Goal: Task Accomplishment & Management: Use online tool/utility

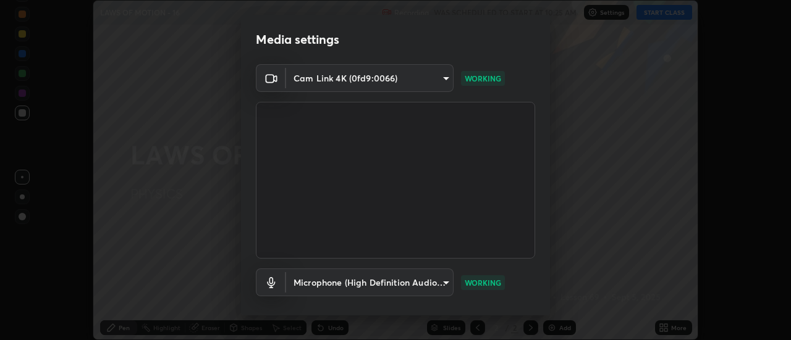
scroll to position [65, 0]
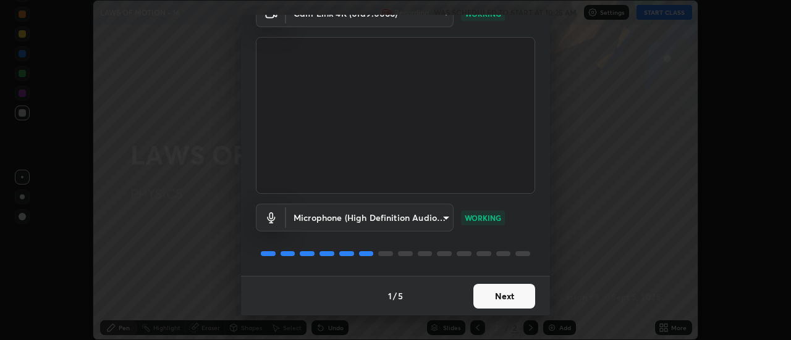
click at [496, 295] on button "Next" at bounding box center [504, 296] width 62 height 25
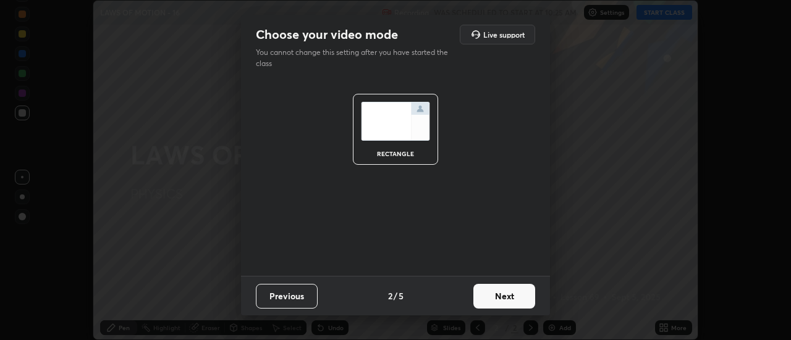
click at [496, 290] on button "Next" at bounding box center [504, 296] width 62 height 25
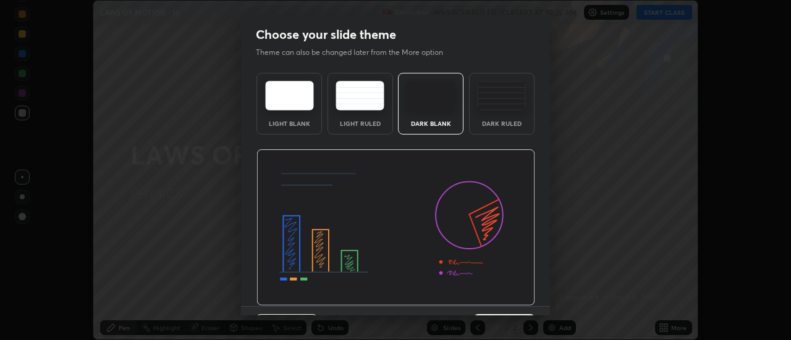
scroll to position [30, 0]
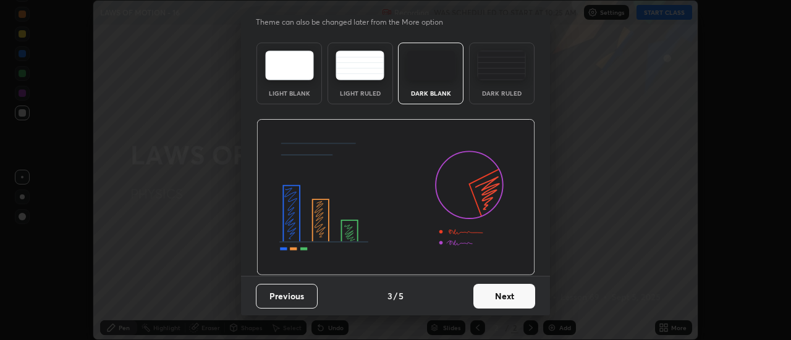
click at [497, 295] on button "Next" at bounding box center [504, 296] width 62 height 25
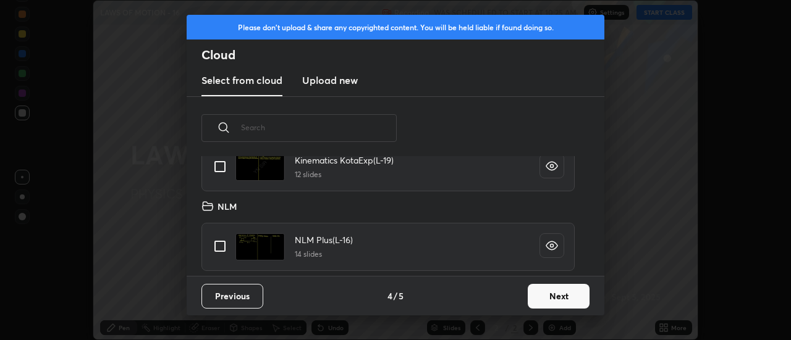
scroll to position [709, 0]
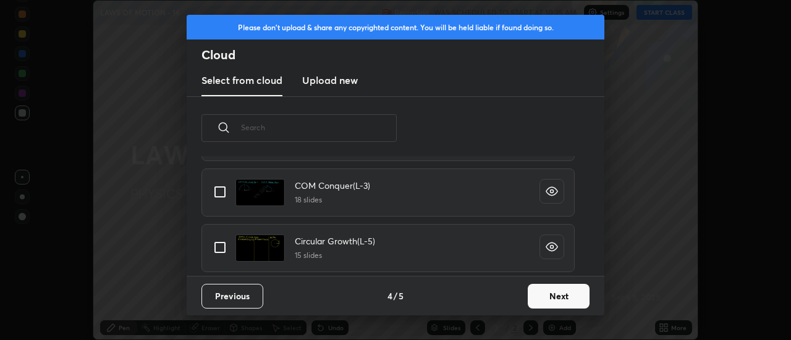
click at [547, 295] on button "Next" at bounding box center [559, 296] width 62 height 25
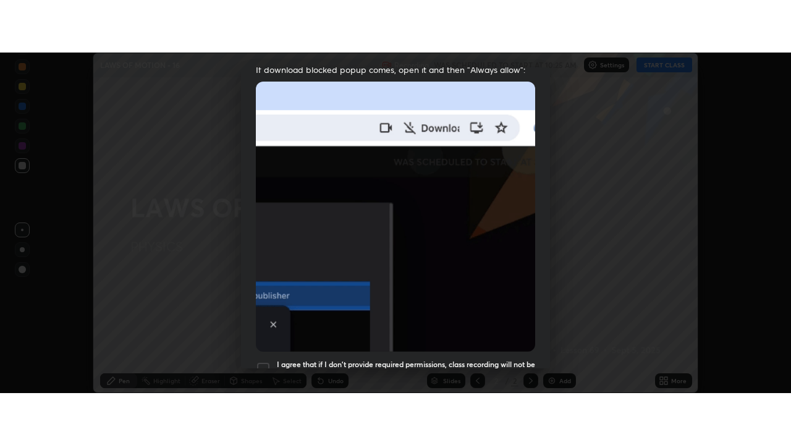
scroll to position [317, 0]
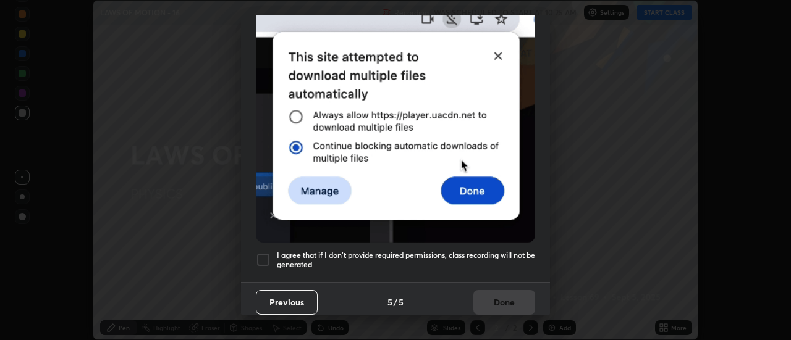
click at [267, 259] on div at bounding box center [263, 260] width 15 height 15
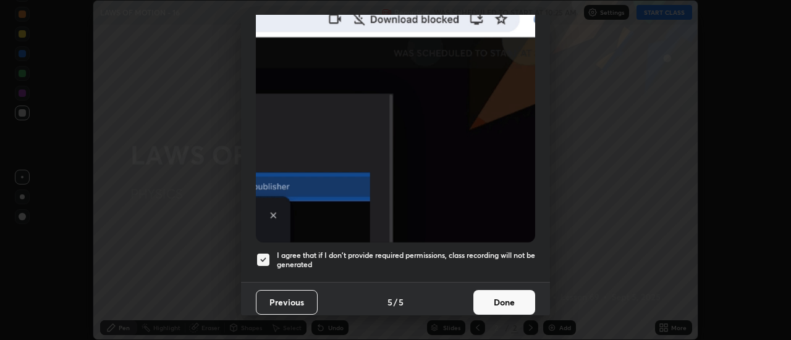
click at [497, 295] on button "Done" at bounding box center [504, 302] width 62 height 25
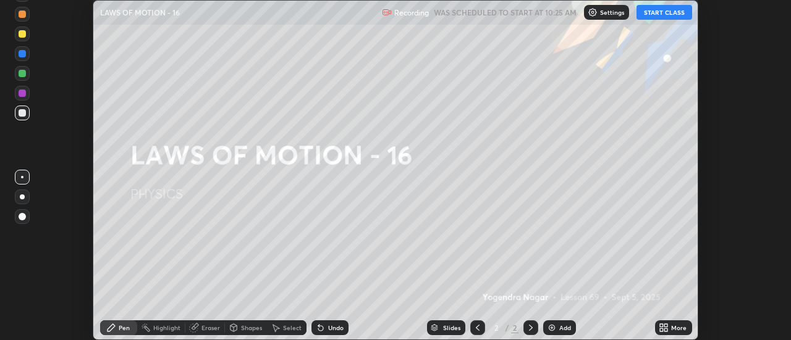
click at [672, 12] on button "START CLASS" at bounding box center [664, 12] width 56 height 15
click at [666, 329] on icon at bounding box center [666, 330] width 3 height 3
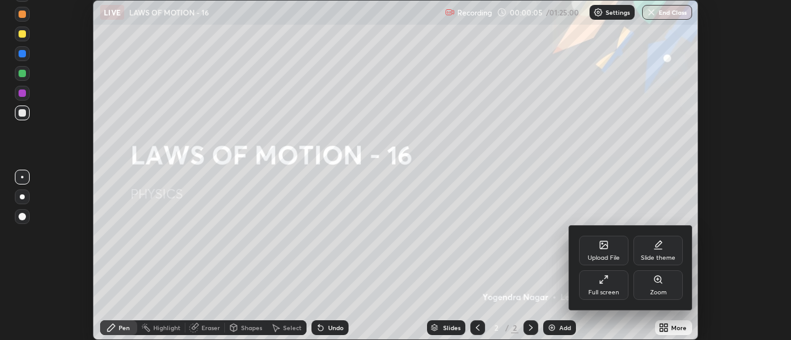
click at [613, 250] on div "Upload File" at bounding box center [603, 251] width 49 height 30
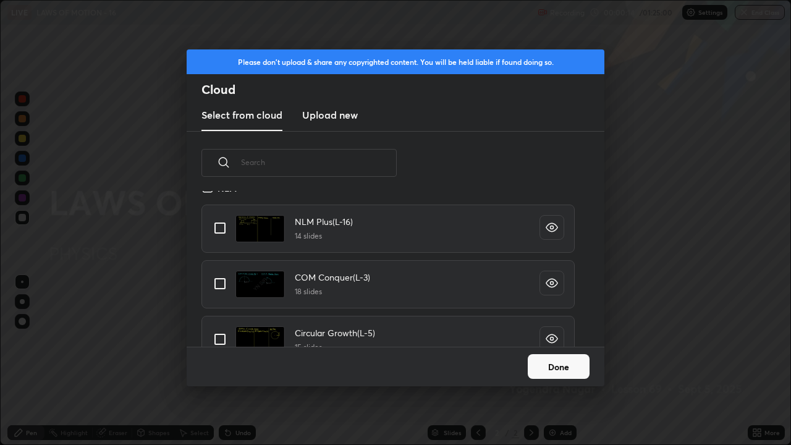
scroll to position [652, 0]
click at [219, 230] on input "grid" at bounding box center [220, 228] width 26 height 26
checkbox input "true"
click at [547, 340] on button "Done" at bounding box center [559, 366] width 62 height 25
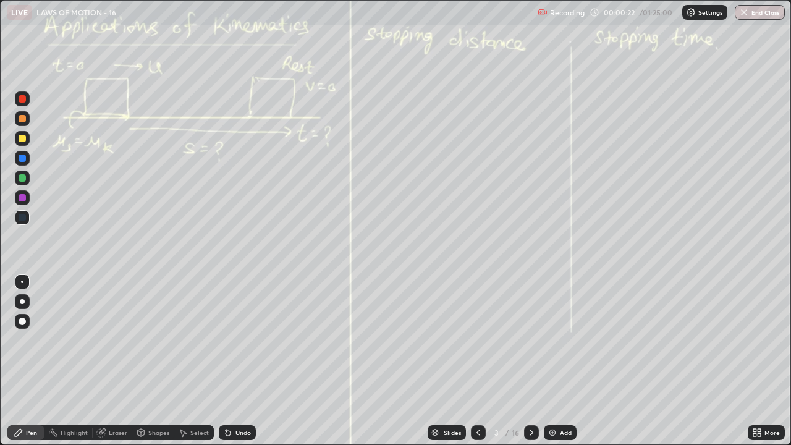
click at [477, 340] on icon at bounding box center [478, 433] width 10 height 10
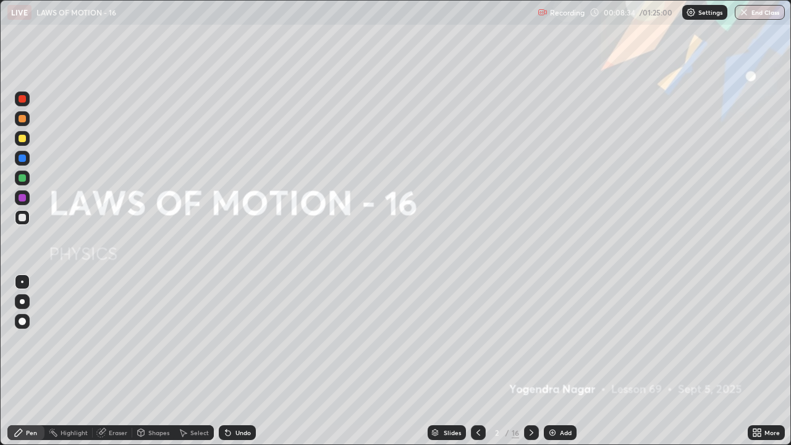
click at [560, 340] on div "Add" at bounding box center [566, 432] width 12 height 6
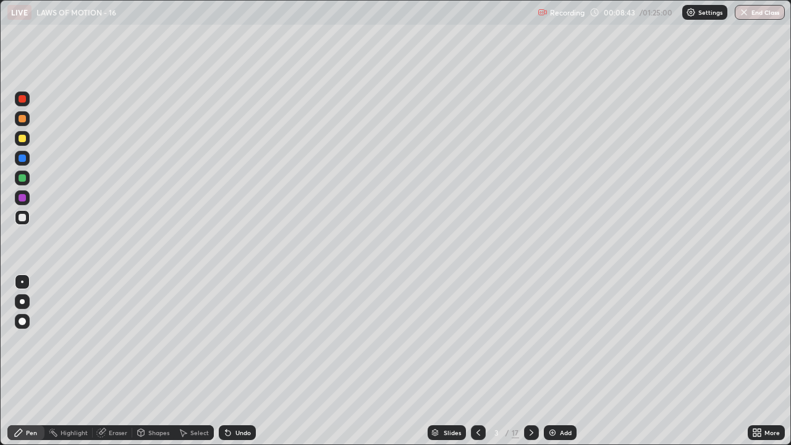
click at [23, 302] on div at bounding box center [22, 301] width 5 height 5
click at [28, 139] on div at bounding box center [22, 138] width 15 height 15
click at [87, 340] on div "Highlight" at bounding box center [74, 432] width 27 height 6
click at [28, 340] on div at bounding box center [22, 390] width 15 height 15
click at [36, 340] on div "Pen" at bounding box center [31, 432] width 11 height 6
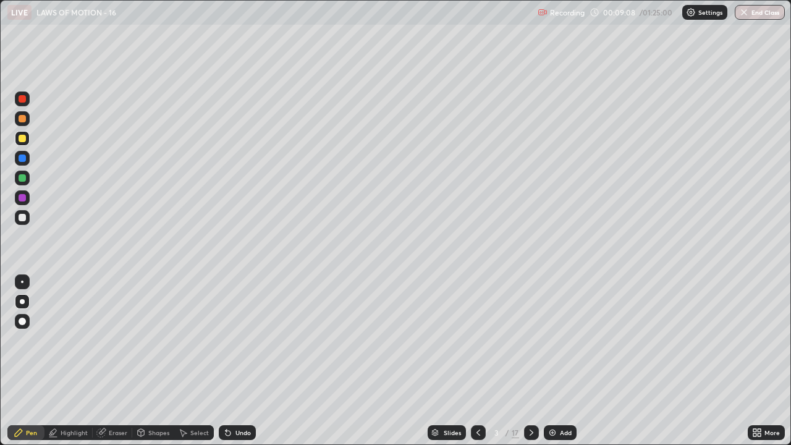
click at [77, 340] on div "Highlight" at bounding box center [74, 432] width 27 height 6
click at [23, 181] on div at bounding box center [22, 177] width 7 height 7
click at [32, 340] on div "Pen" at bounding box center [31, 432] width 11 height 6
click at [528, 340] on icon at bounding box center [531, 433] width 10 height 10
click at [27, 143] on div at bounding box center [22, 138] width 15 height 15
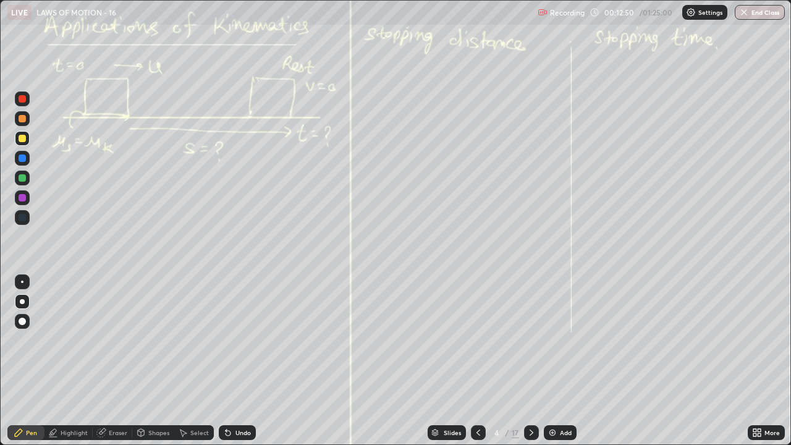
click at [240, 340] on div "Undo" at bounding box center [242, 432] width 15 height 6
click at [245, 340] on div "Undo" at bounding box center [242, 432] width 15 height 6
click at [530, 340] on icon at bounding box center [531, 433] width 10 height 10
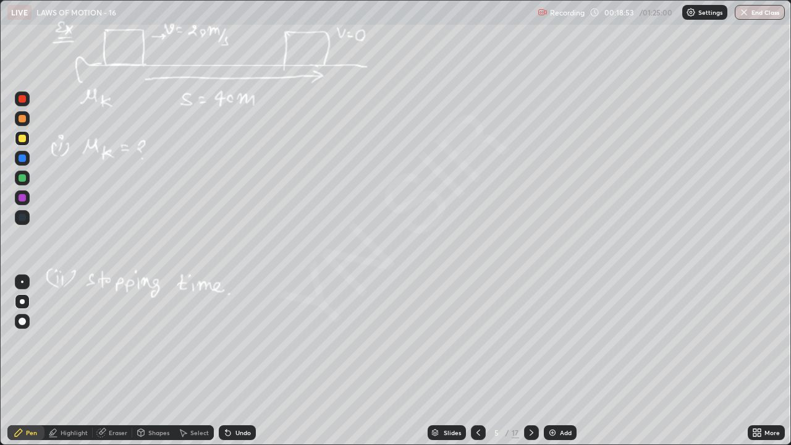
click at [477, 340] on icon at bounding box center [478, 433] width 10 height 10
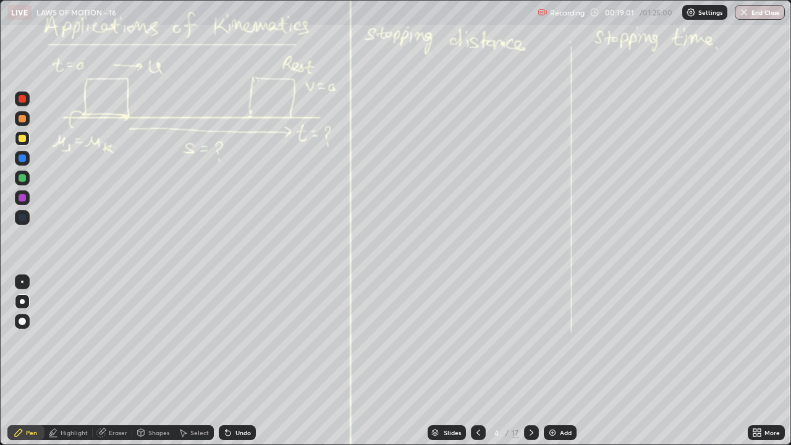
click at [530, 340] on icon at bounding box center [531, 433] width 10 height 10
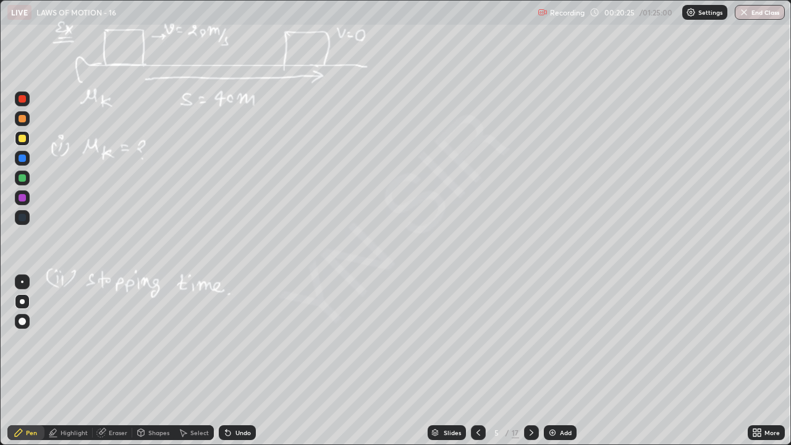
click at [530, 340] on icon at bounding box center [531, 433] width 10 height 10
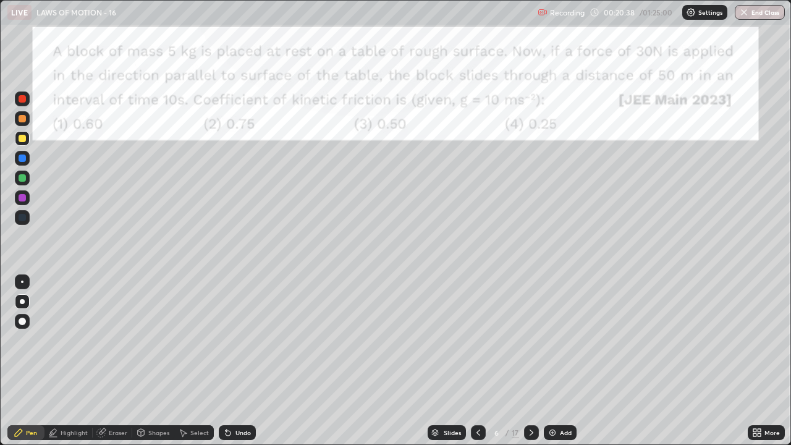
click at [240, 340] on div "Undo" at bounding box center [237, 432] width 37 height 15
click at [239, 340] on div "Undo" at bounding box center [237, 432] width 37 height 15
click at [237, 340] on div "Undo" at bounding box center [237, 432] width 37 height 15
click at [235, 340] on div "Undo" at bounding box center [237, 432] width 37 height 15
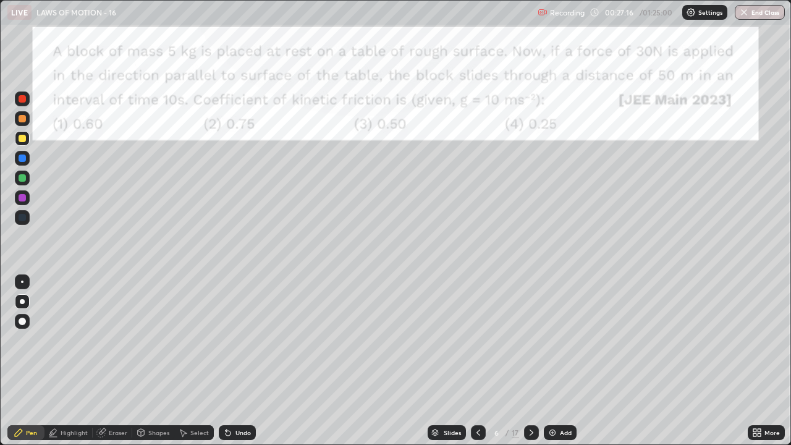
click at [236, 340] on div "Undo" at bounding box center [237, 432] width 37 height 15
click at [235, 340] on div "Undo" at bounding box center [242, 432] width 15 height 6
click at [560, 340] on div "Add" at bounding box center [566, 432] width 12 height 6
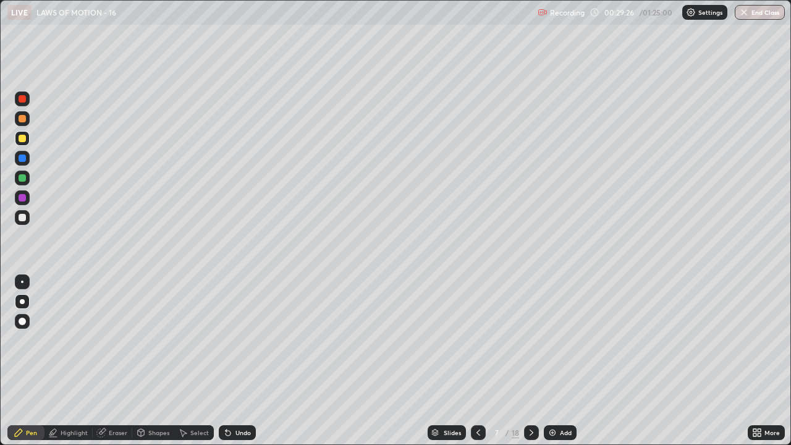
click at [23, 119] on div at bounding box center [22, 118] width 7 height 7
click at [245, 340] on div "Undo" at bounding box center [242, 432] width 15 height 6
click at [243, 340] on div "Undo" at bounding box center [242, 432] width 15 height 6
click at [564, 340] on div "Add" at bounding box center [566, 432] width 12 height 6
click at [530, 340] on icon at bounding box center [532, 432] width 4 height 6
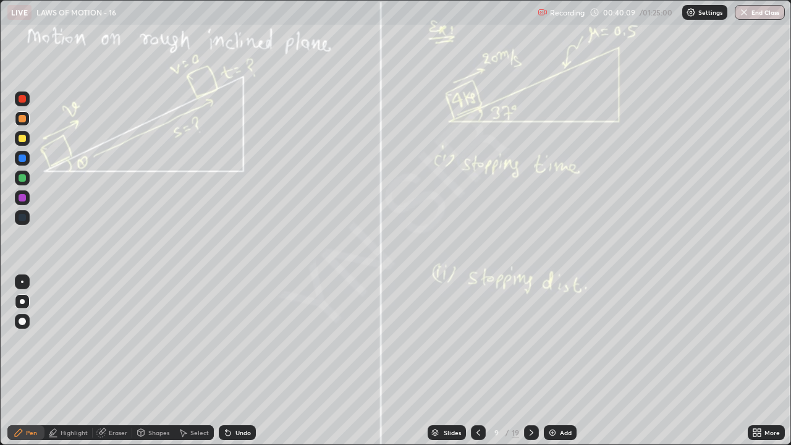
click at [236, 340] on div "Undo" at bounding box center [237, 432] width 37 height 15
click at [565, 340] on div "Add" at bounding box center [566, 432] width 12 height 6
click at [533, 340] on icon at bounding box center [532, 433] width 10 height 10
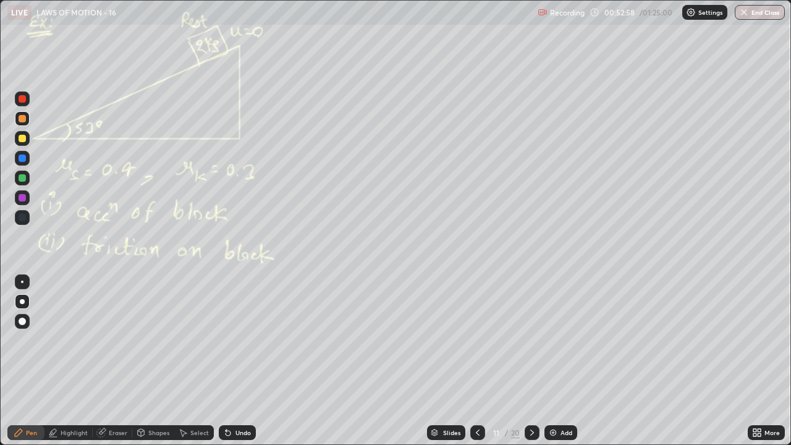
click at [233, 340] on div "Undo" at bounding box center [237, 432] width 37 height 15
click at [240, 340] on div "Undo" at bounding box center [237, 432] width 37 height 15
click at [211, 340] on div "Select" at bounding box center [194, 432] width 40 height 15
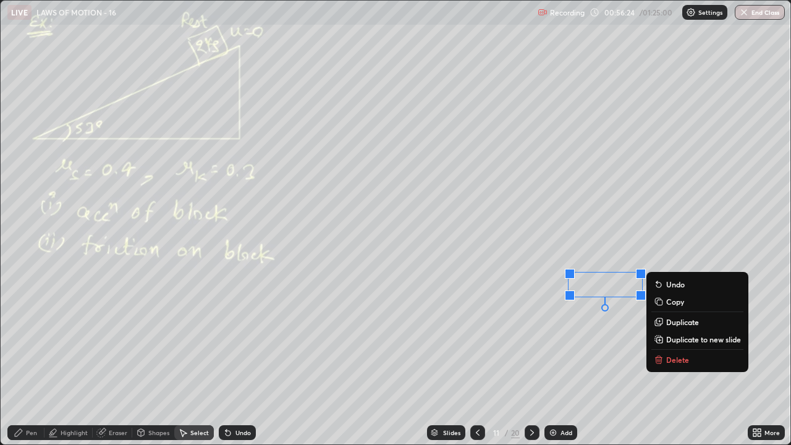
click at [560, 340] on div "0 ° Undo Copy Duplicate Duplicate to new slide Delete" at bounding box center [396, 223] width 790 height 444
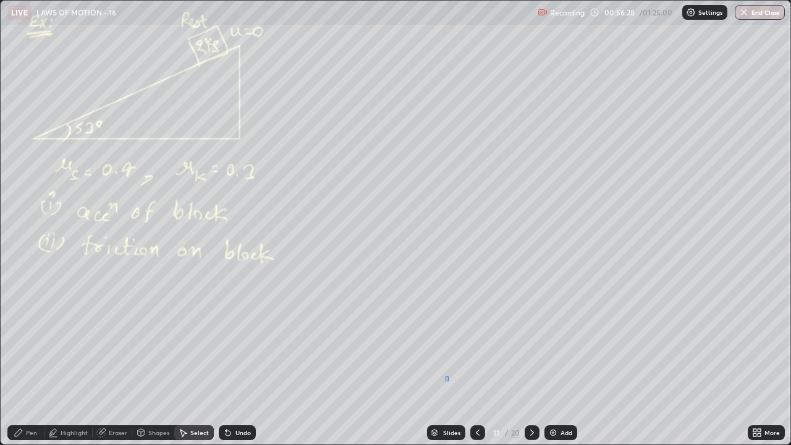
click at [448, 340] on div "0 ° Undo Copy Duplicate Duplicate to new slide Delete" at bounding box center [396, 223] width 790 height 444
click at [36, 340] on div "Pen" at bounding box center [31, 432] width 11 height 6
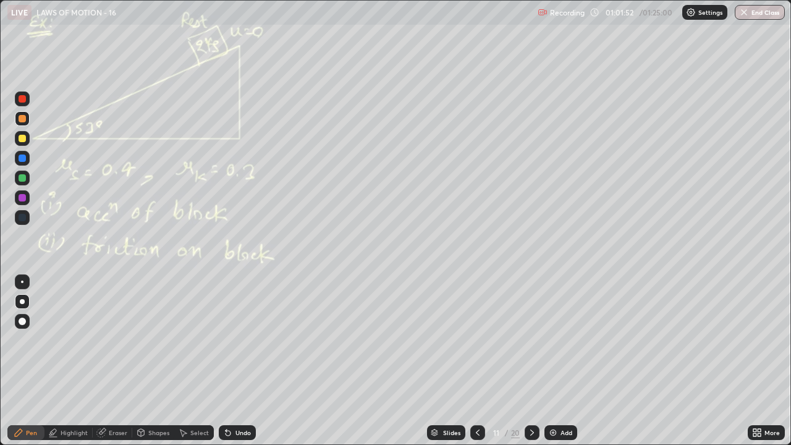
click at [529, 340] on icon at bounding box center [532, 433] width 10 height 10
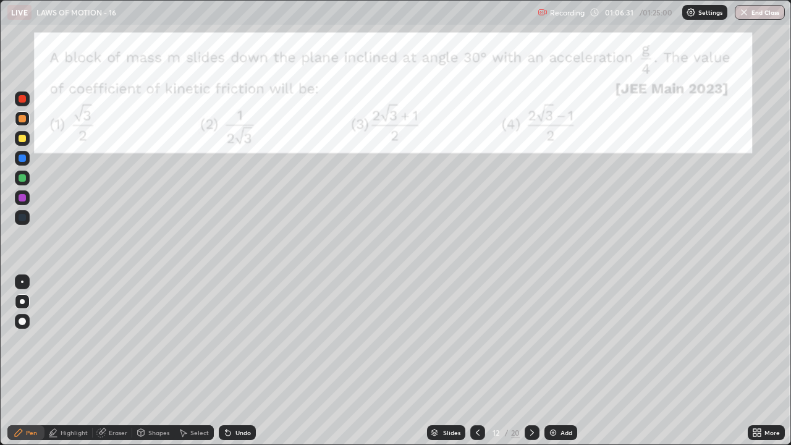
click at [531, 340] on icon at bounding box center [532, 432] width 4 height 6
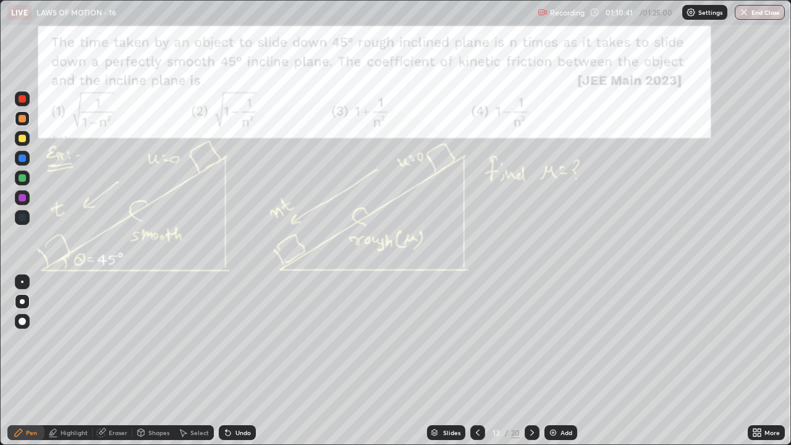
click at [114, 340] on div "Eraser" at bounding box center [118, 432] width 19 height 6
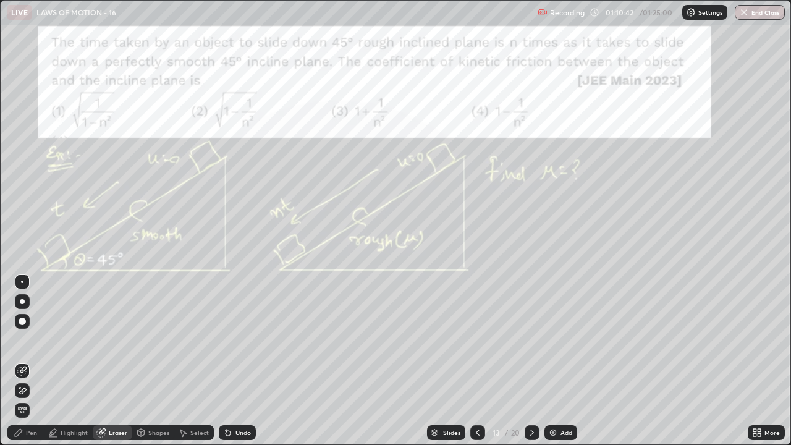
click at [26, 340] on icon at bounding box center [23, 390] width 7 height 6
click at [31, 340] on div "Pen" at bounding box center [31, 432] width 11 height 6
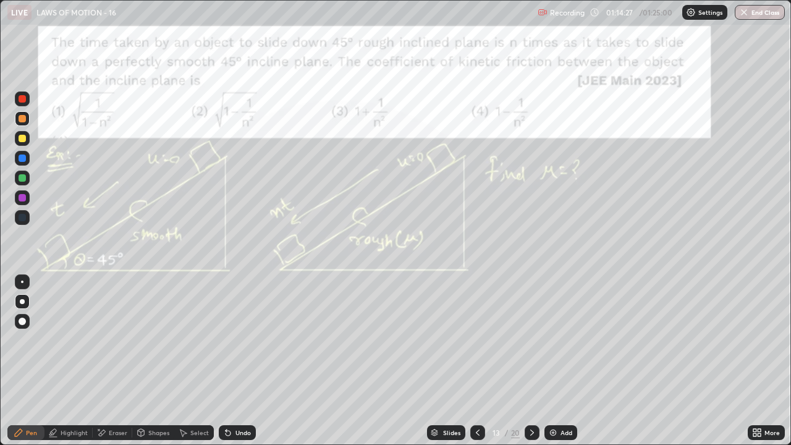
click at [24, 135] on div at bounding box center [22, 138] width 7 height 7
click at [240, 340] on div "Undo" at bounding box center [242, 432] width 15 height 6
click at [536, 340] on icon at bounding box center [532, 433] width 10 height 10
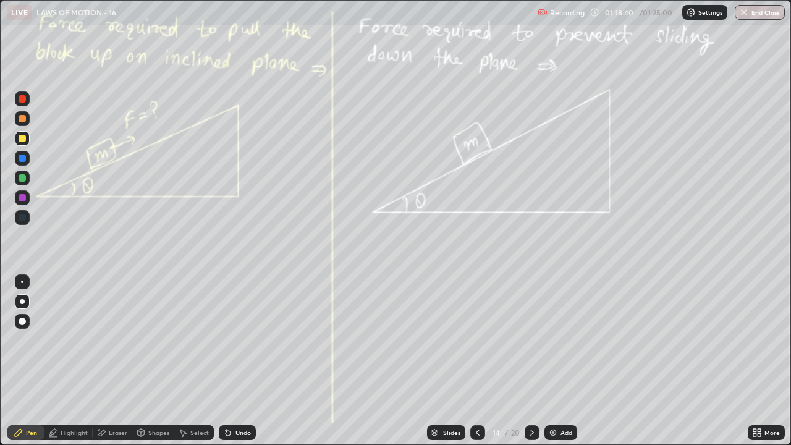
click at [118, 340] on div "Eraser" at bounding box center [118, 432] width 19 height 6
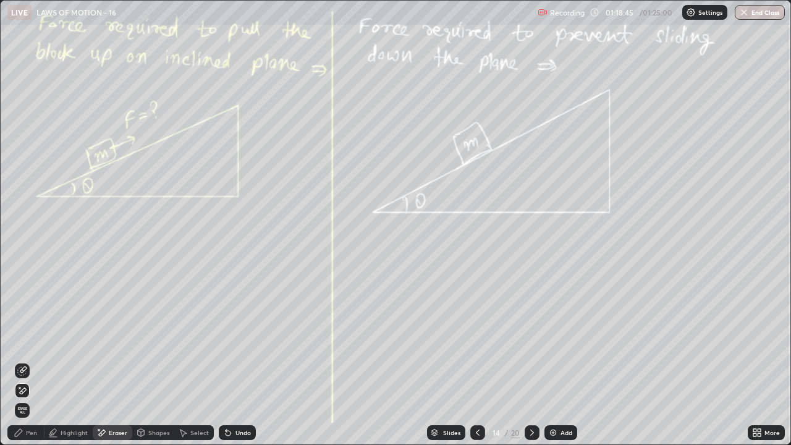
click at [32, 340] on div "Pen" at bounding box center [25, 432] width 37 height 15
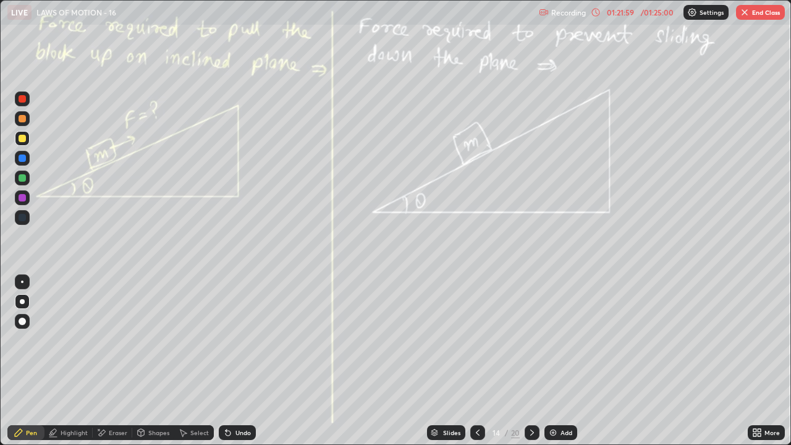
click at [531, 340] on icon at bounding box center [532, 432] width 4 height 6
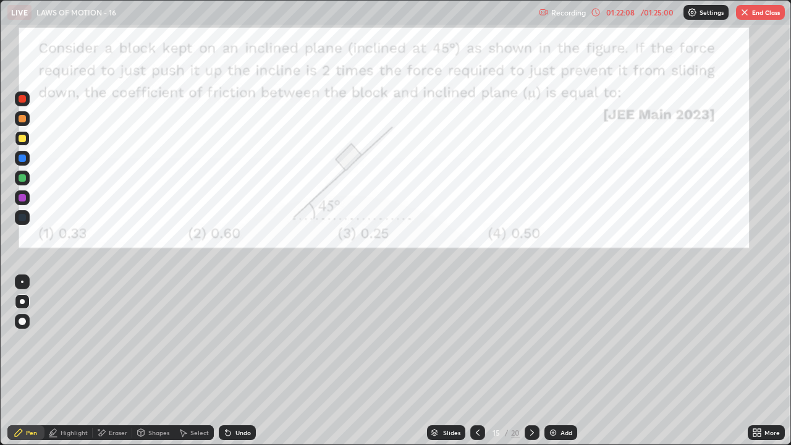
click at [473, 340] on icon at bounding box center [478, 433] width 10 height 10
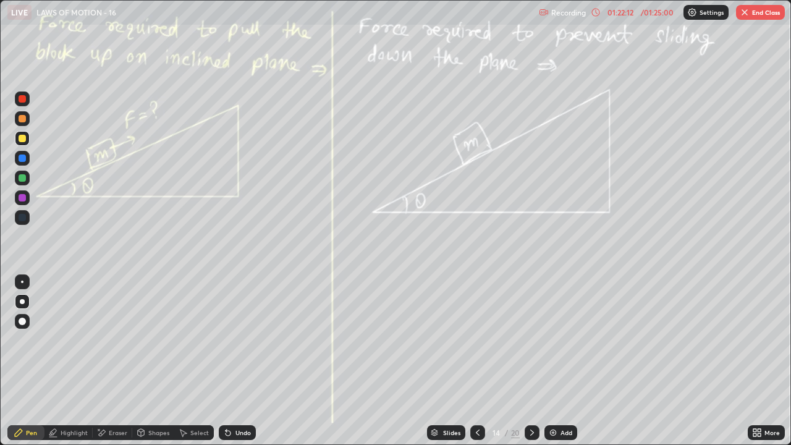
click at [530, 340] on icon at bounding box center [532, 433] width 10 height 10
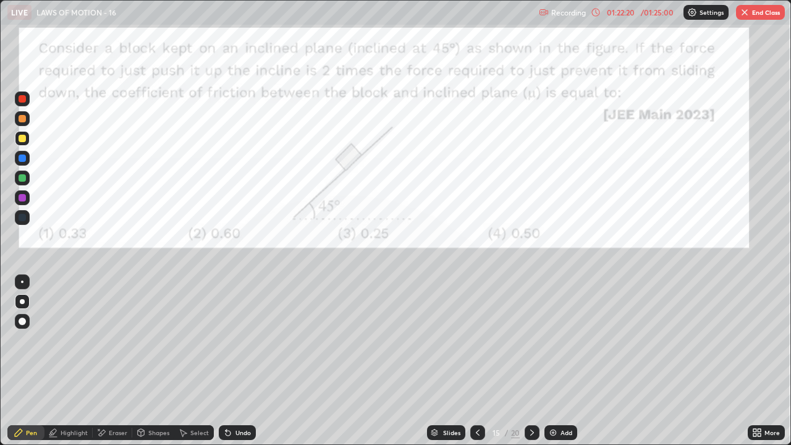
click at [29, 122] on div at bounding box center [22, 118] width 15 height 15
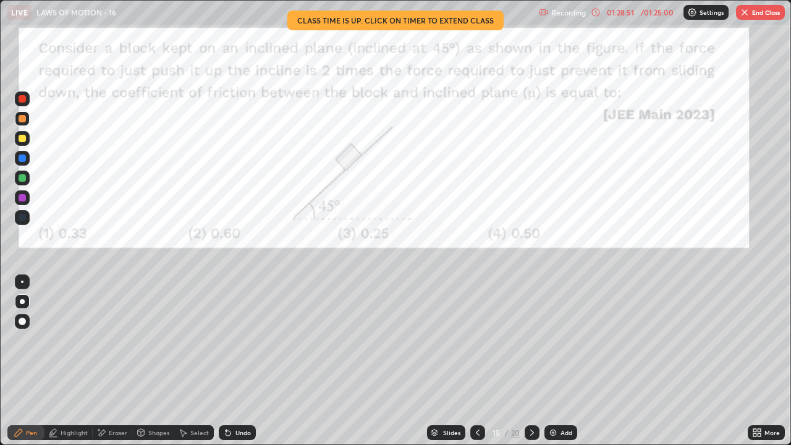
click at [753, 14] on button "End Class" at bounding box center [760, 12] width 49 height 15
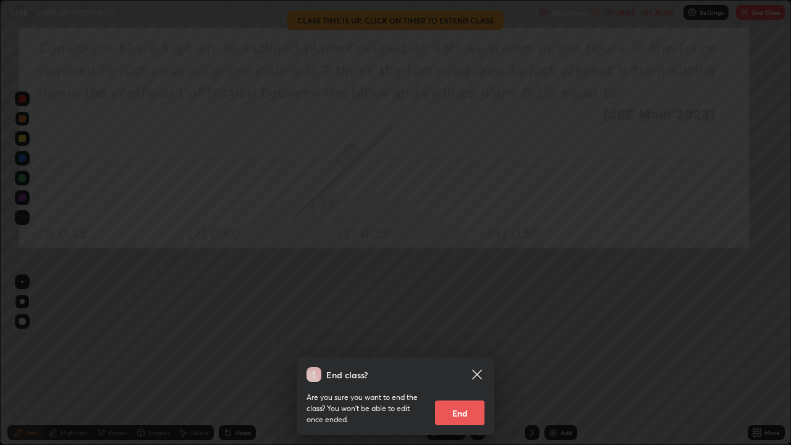
click at [473, 340] on button "End" at bounding box center [459, 412] width 49 height 25
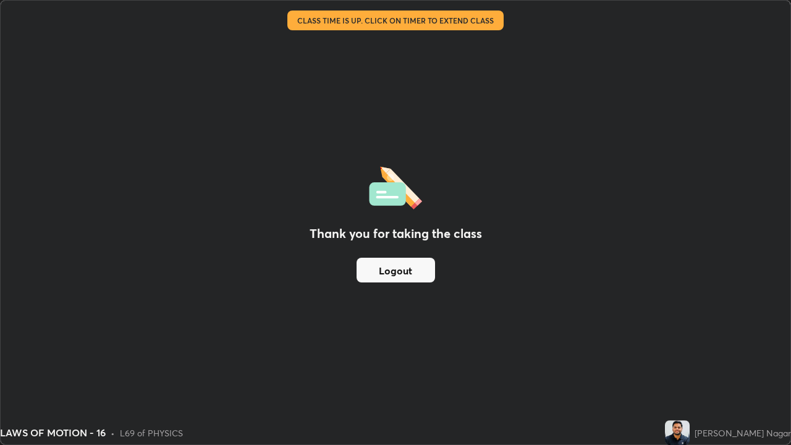
click at [407, 271] on button "Logout" at bounding box center [396, 270] width 78 height 25
click at [408, 265] on button "Logout" at bounding box center [396, 270] width 78 height 25
